Goal: Find contact information: Find contact information

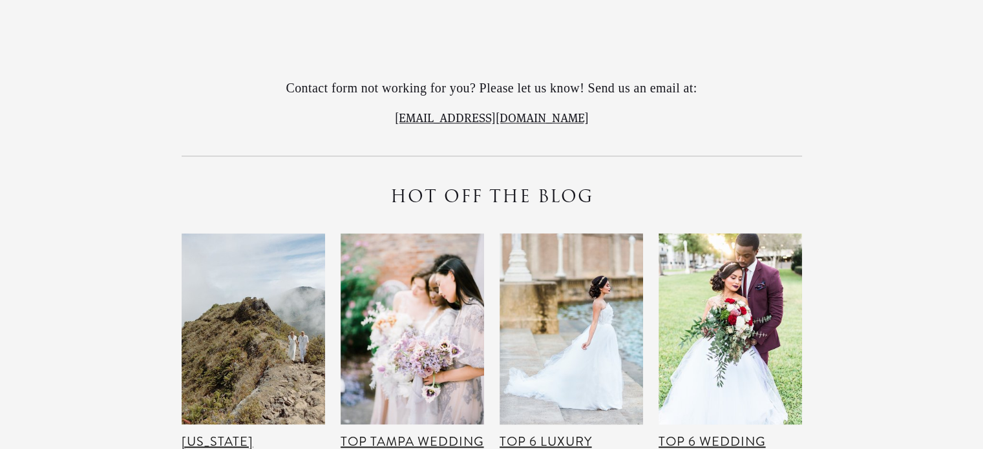
scroll to position [16478, 0]
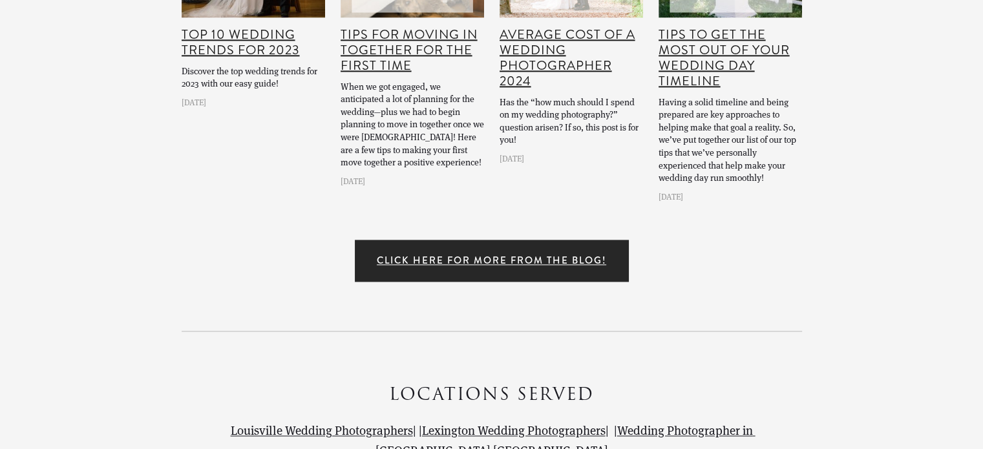
drag, startPoint x: 672, startPoint y: 312, endPoint x: 595, endPoint y: 317, distance: 77.1
copy p "502.551.5799"
drag, startPoint x: 359, startPoint y: 312, endPoint x: 553, endPoint y: 303, distance: 194.8
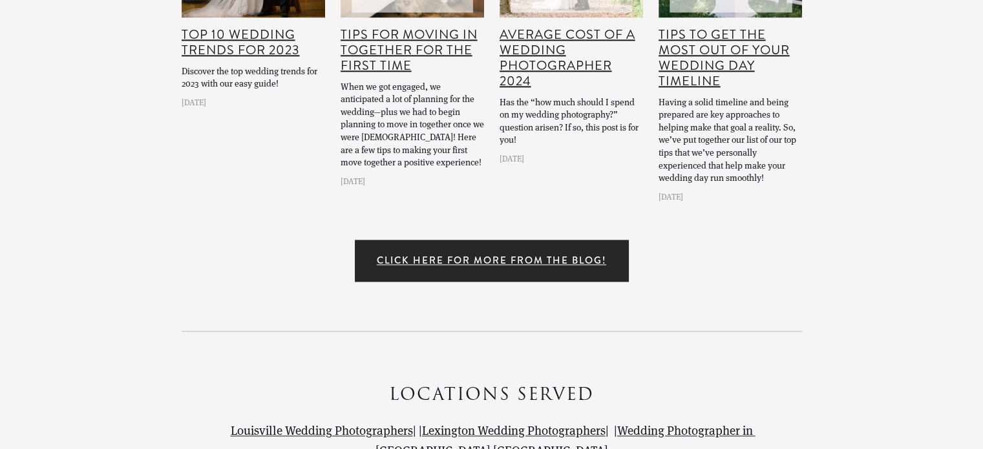
copy p ": [EMAIL_ADDRESS][DOMAIN_NAME]"
